Goal: Information Seeking & Learning: Learn about a topic

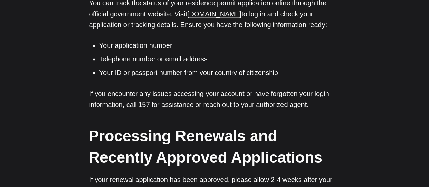
scroll to position [545, 0]
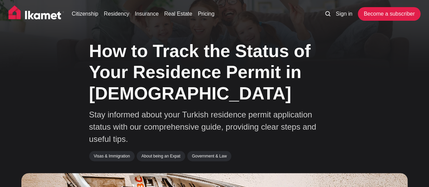
scroll to position [0, 0]
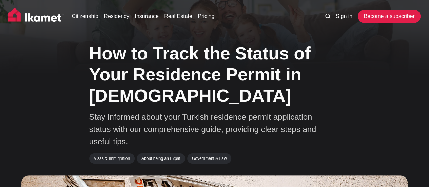
click at [120, 15] on link "Residency" at bounding box center [116, 16] width 25 height 8
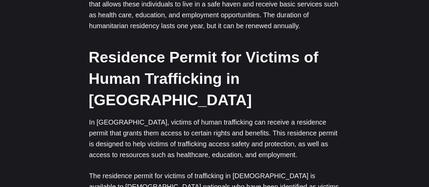
scroll to position [2010, 0]
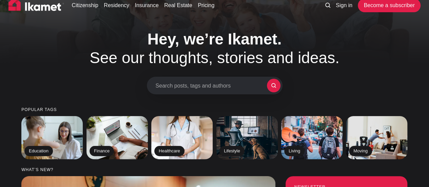
scroll to position [3, 0]
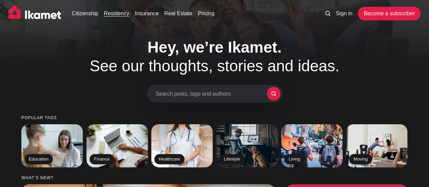
click at [112, 13] on link "Residency" at bounding box center [116, 14] width 25 height 8
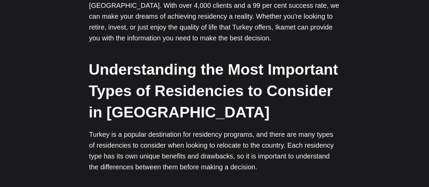
scroll to position [24, 0]
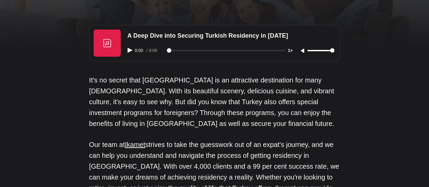
drag, startPoint x: 431, startPoint y: 13, endPoint x: 411, endPoint y: 11, distance: 19.4
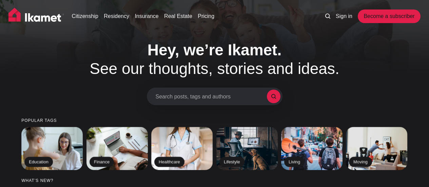
scroll to position [3, 0]
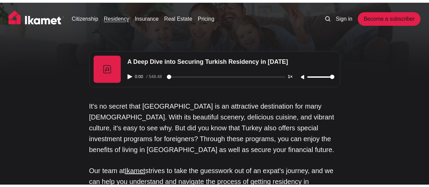
scroll to position [2010, 0]
